Goal: Contribute content: Add original content to the website for others to see

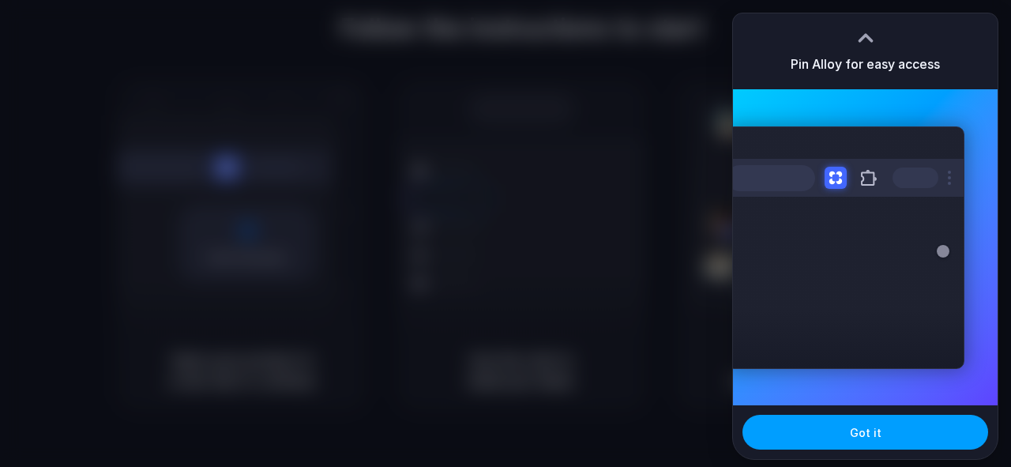
click at [910, 432] on button "Got it" at bounding box center [865, 432] width 246 height 35
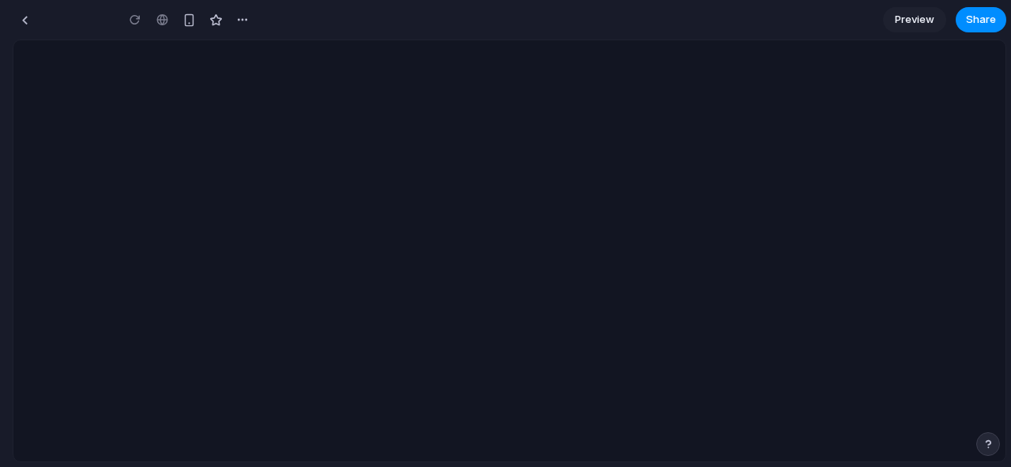
type input "**********"
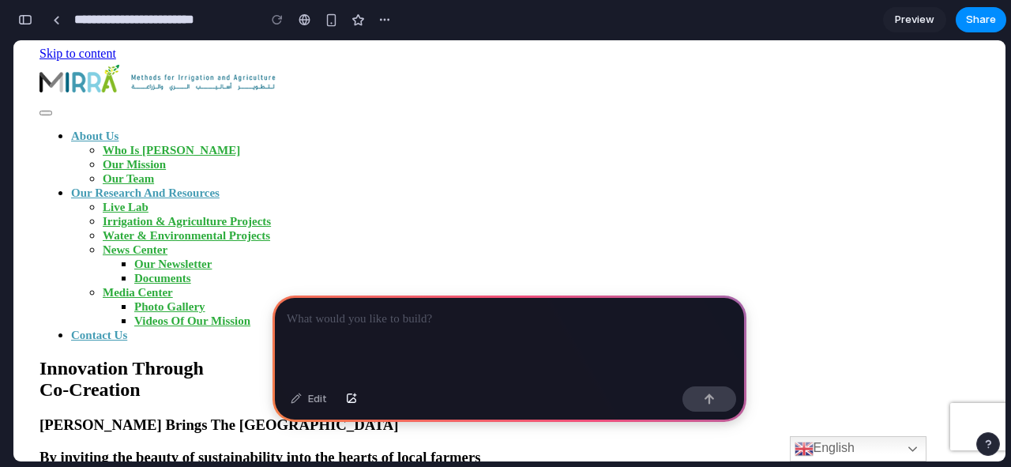
scroll to position [0, 14]
click at [524, 319] on p at bounding box center [509, 318] width 445 height 19
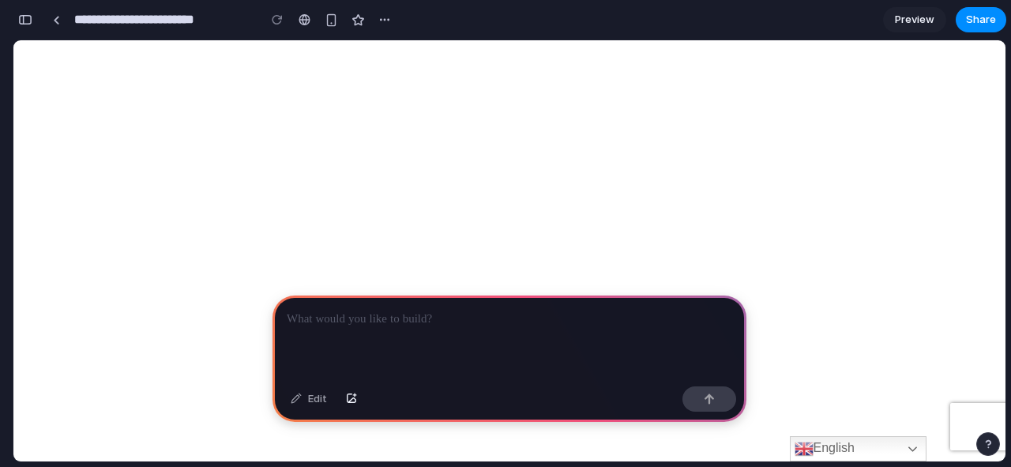
scroll to position [0, 0]
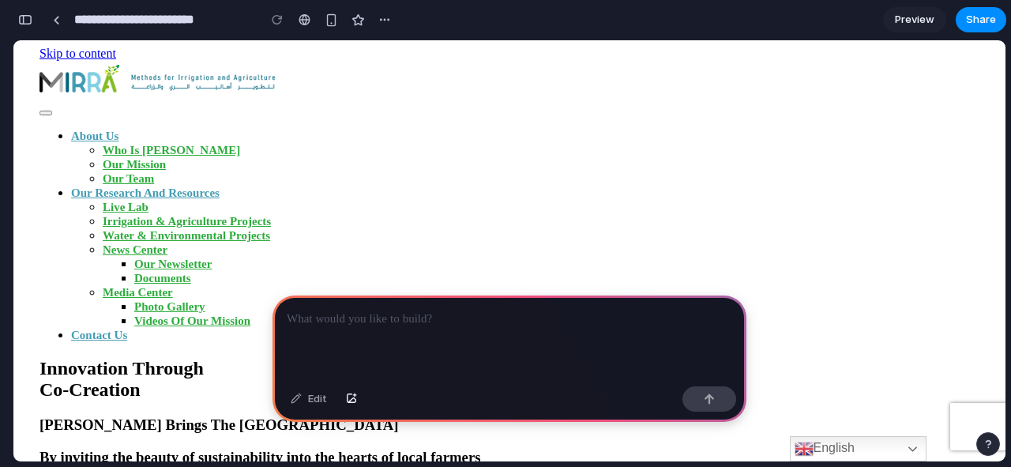
click at [384, 339] on div at bounding box center [509, 337] width 474 height 84
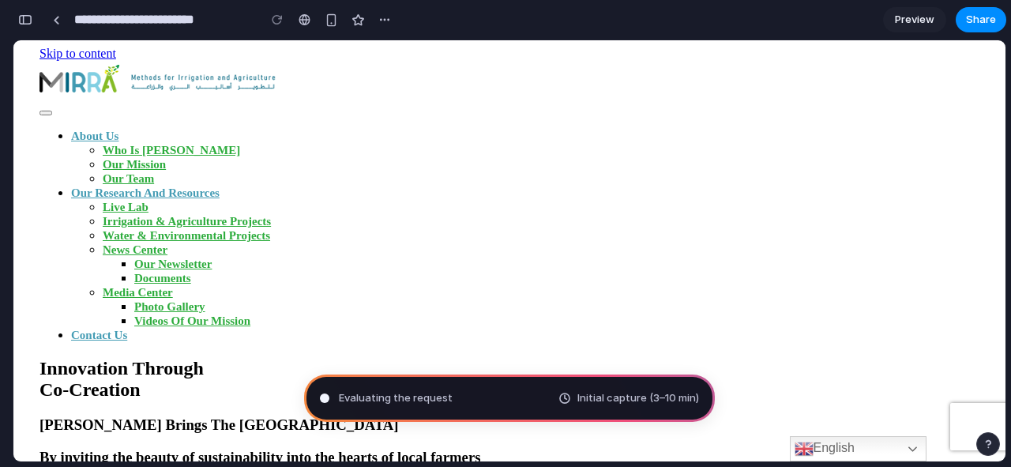
drag, startPoint x: 996, startPoint y: 62, endPoint x: 969, endPoint y: 48, distance: 30.0
type input "**********"
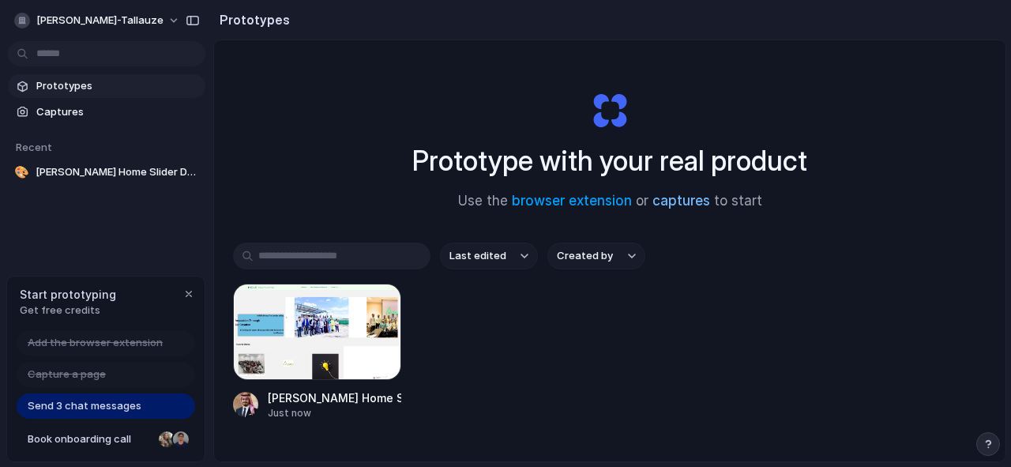
click at [677, 200] on link "captures" at bounding box center [681, 201] width 58 height 16
click at [479, 159] on h1 "Prototype with your real product" at bounding box center [609, 161] width 395 height 42
drag, startPoint x: 788, startPoint y: 167, endPoint x: 928, endPoint y: 100, distance: 155.4
click at [577, 146] on div "Prototype with your real product Use the browser extension or captures to start" at bounding box center [610, 144] width 632 height 171
